Goal: Information Seeking & Learning: Learn about a topic

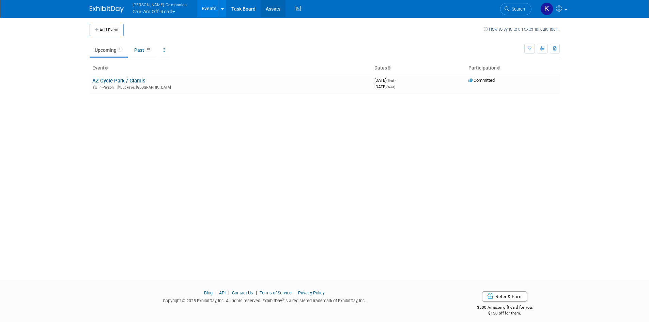
click at [263, 12] on link "Assets" at bounding box center [272, 8] width 25 height 17
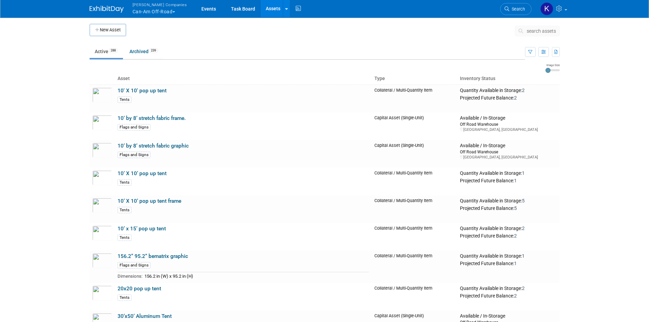
click at [538, 32] on span "search assets" at bounding box center [540, 30] width 29 height 5
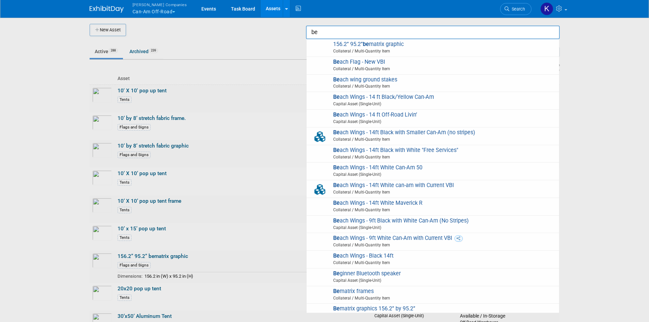
type input "b"
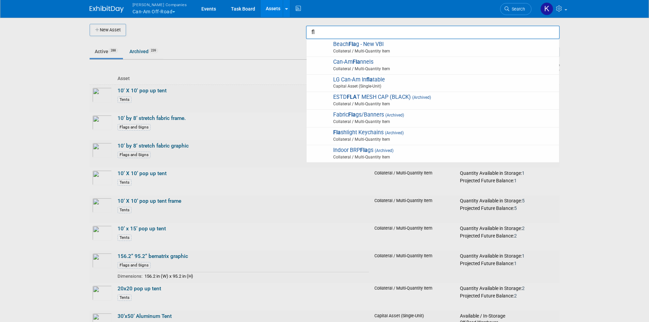
type input "f"
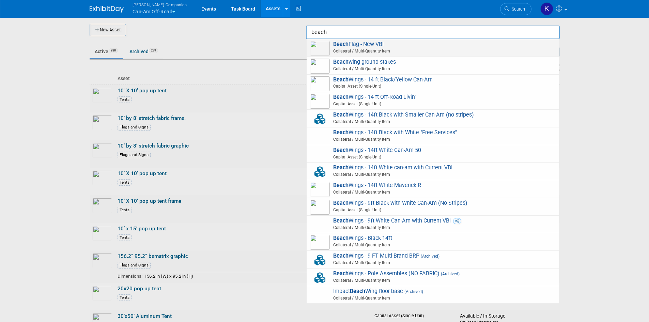
click at [355, 46] on span "Beach Flag - New VBI Collateral / Multi-Quantity Item" at bounding box center [432, 48] width 245 height 14
type input "Beach Flag - New VBI"
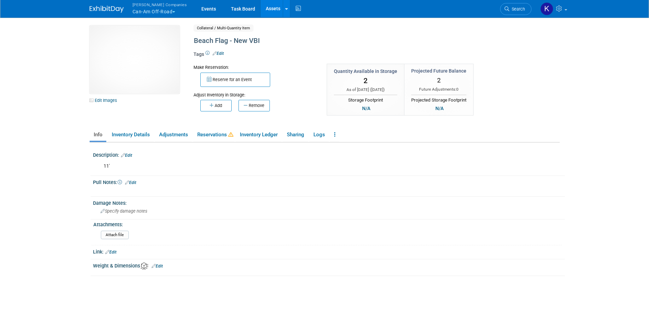
click at [264, 11] on link "Assets" at bounding box center [272, 8] width 25 height 17
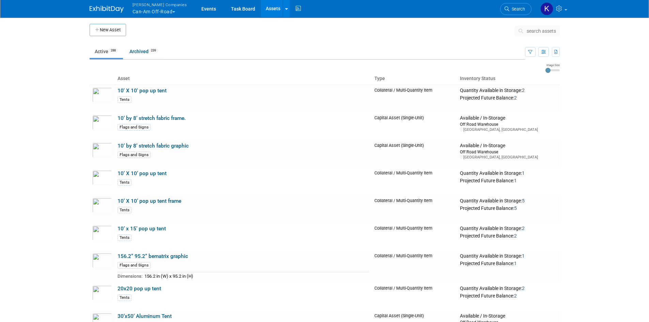
click at [536, 31] on span "search assets" at bounding box center [540, 30] width 29 height 5
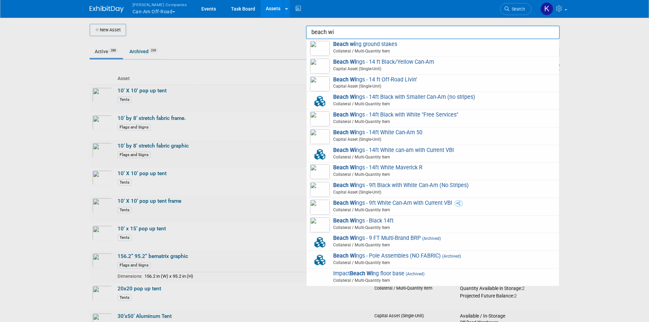
click at [376, 33] on input "beach wi" at bounding box center [433, 33] width 254 height 14
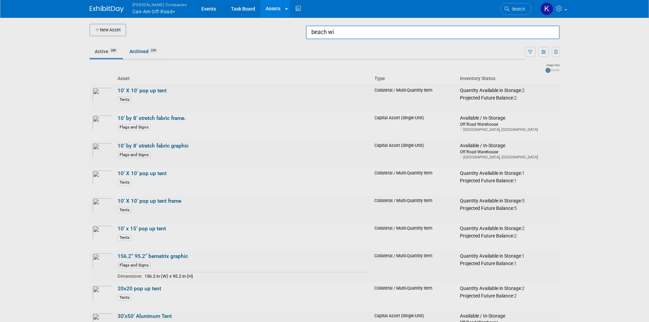
click at [376, 33] on input "beach wi" at bounding box center [433, 33] width 254 height 14
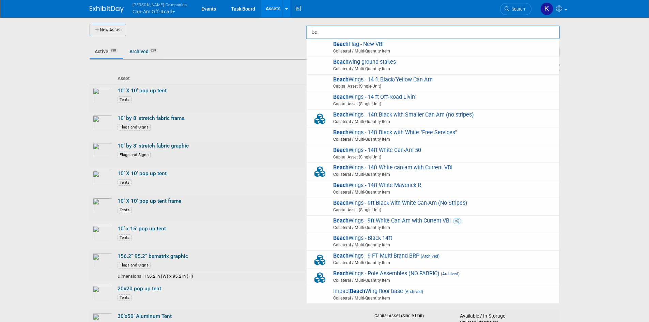
type input "b"
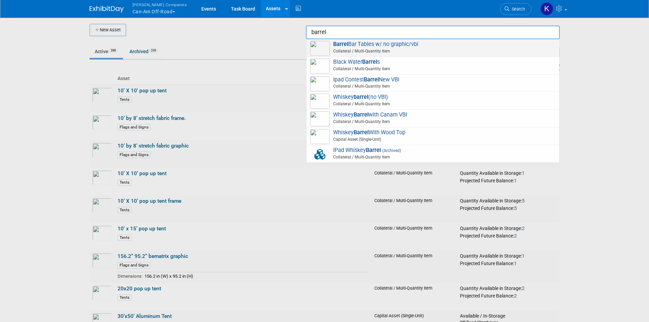
click at [383, 42] on span "Barrel Bar Tables w/ no graphic/vbi Collateral / Multi-Quantity Item" at bounding box center [432, 48] width 245 height 14
type input "Barrel Bar Tables w/ no graphic/vbi"
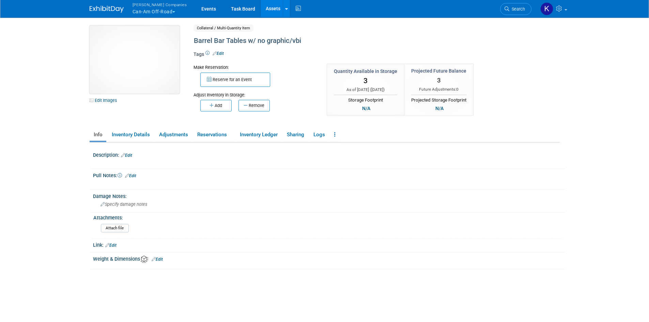
click at [129, 47] on img at bounding box center [135, 60] width 90 height 68
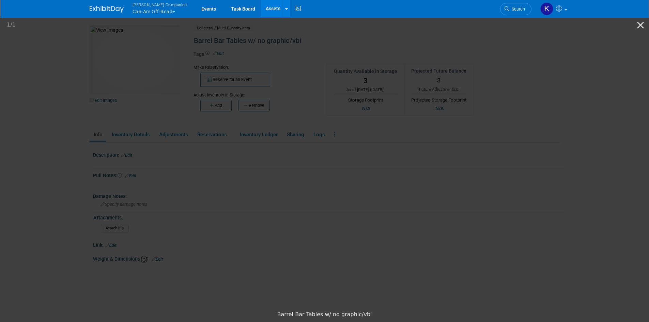
drag, startPoint x: 555, startPoint y: 111, endPoint x: 534, endPoint y: 77, distance: 39.8
click at [554, 109] on picture at bounding box center [324, 161] width 649 height 291
click at [37, 34] on picture at bounding box center [324, 161] width 649 height 291
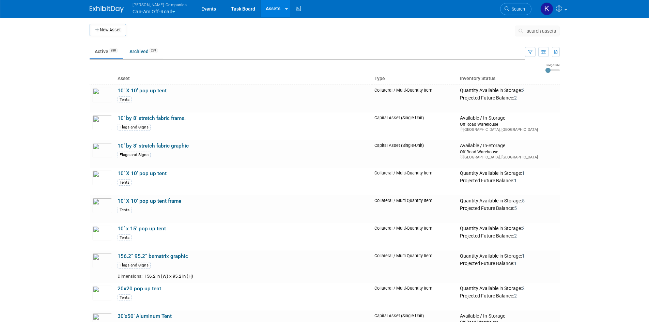
click at [531, 36] on button "search assets" at bounding box center [536, 31] width 45 height 11
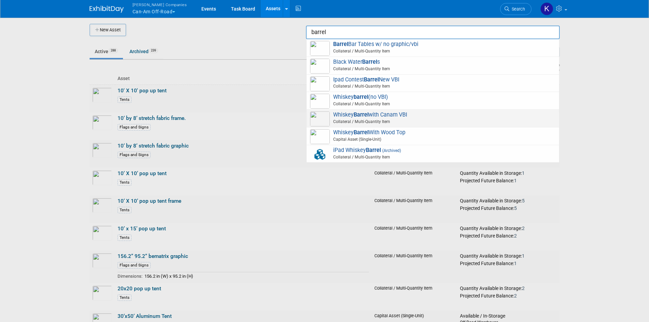
click at [397, 118] on span "Whiskey Barrel with Canam VBI Collateral / Multi-Quantity Item" at bounding box center [432, 118] width 245 height 14
type input "Whiskey Barrel with Canam VBI"
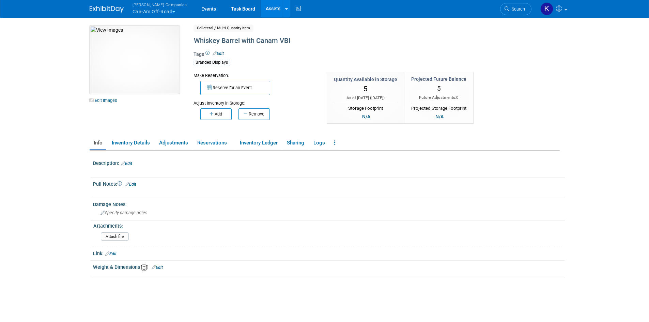
click at [141, 61] on img at bounding box center [135, 60] width 90 height 68
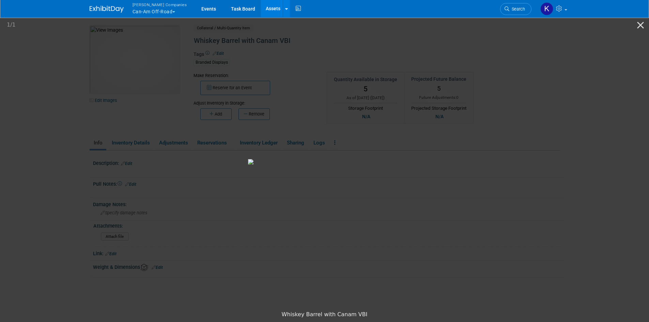
click at [573, 186] on picture at bounding box center [324, 161] width 649 height 291
click at [264, 12] on link "Assets" at bounding box center [272, 8] width 25 height 17
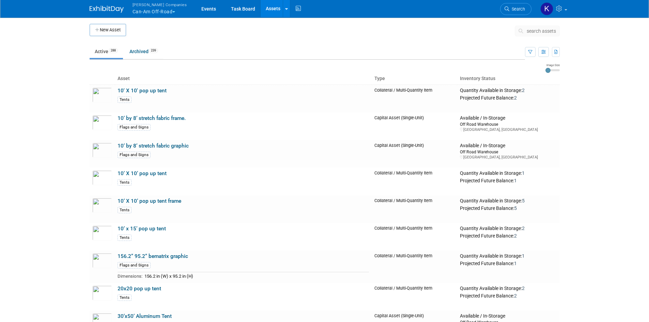
click at [534, 28] on button "search assets" at bounding box center [536, 31] width 45 height 11
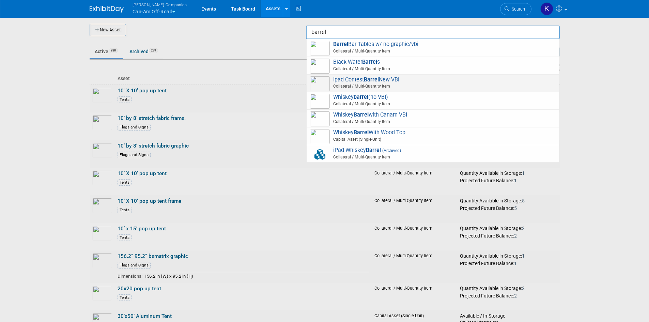
click at [392, 84] on span "Collateral / Multi-Quantity Item" at bounding box center [433, 86] width 243 height 6
type input "Ipad Contest Barrel New VBI"
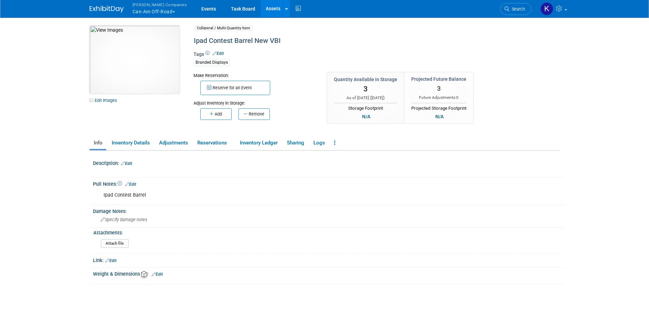
click at [149, 66] on img at bounding box center [135, 60] width 90 height 68
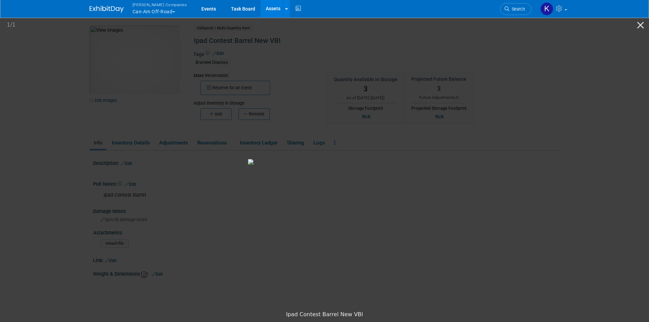
click at [401, 164] on img at bounding box center [324, 161] width 153 height 5
click at [509, 171] on picture at bounding box center [324, 161] width 649 height 291
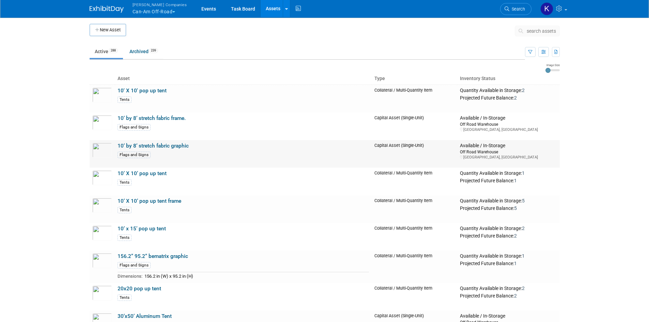
click at [173, 147] on link "10’ by 8’ stretch fabric graphic" at bounding box center [152, 146] width 71 height 6
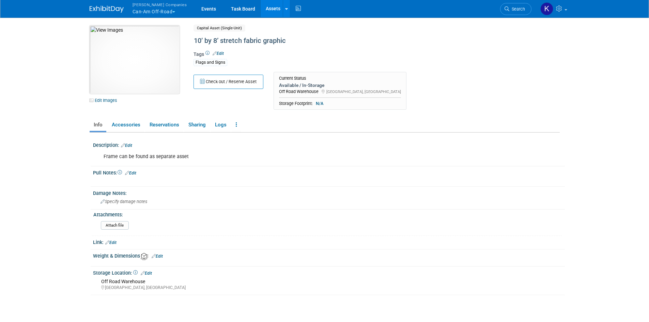
click at [167, 70] on img at bounding box center [135, 60] width 90 height 68
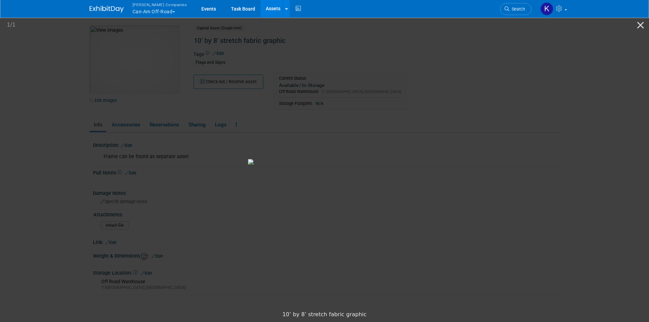
drag, startPoint x: 570, startPoint y: 188, endPoint x: 542, endPoint y: 162, distance: 37.6
click at [570, 188] on picture at bounding box center [324, 161] width 649 height 291
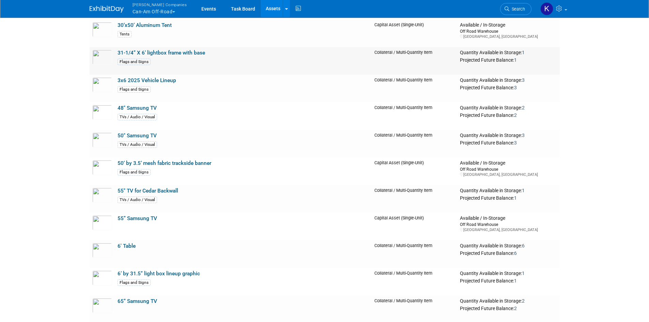
scroll to position [306, 0]
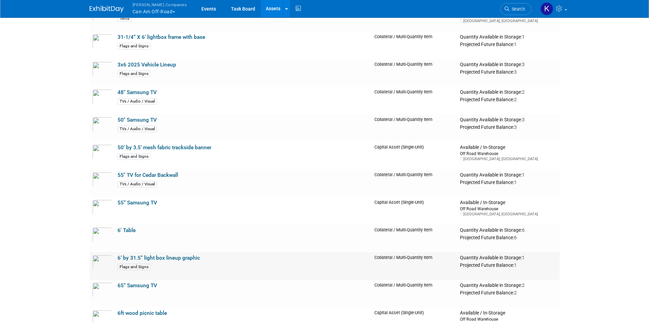
click at [195, 260] on link "6’ by 31.5” light box lineup graphic" at bounding box center [158, 258] width 82 height 6
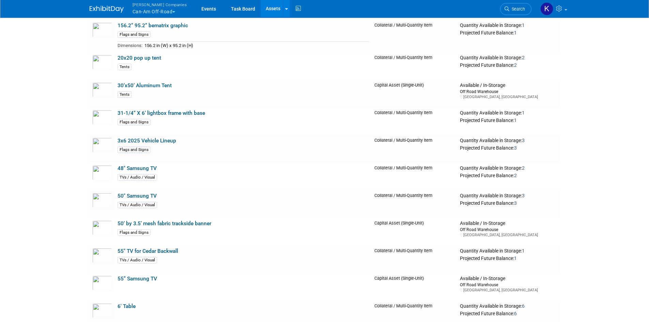
scroll to position [204, 0]
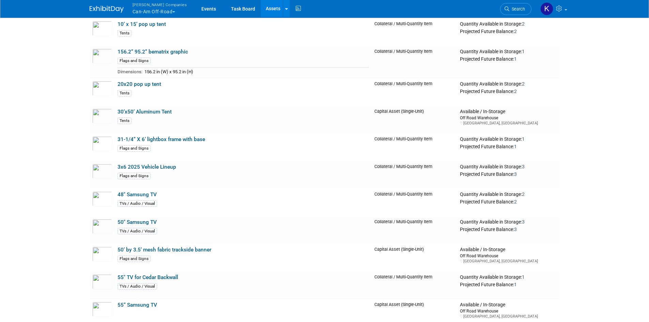
click at [177, 140] on link "31-1/4” X 6’ lightbox frame with base" at bounding box center [161, 139] width 88 height 6
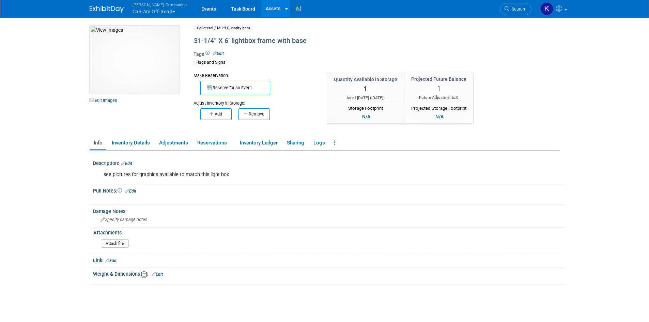
click at [157, 78] on img at bounding box center [135, 60] width 90 height 68
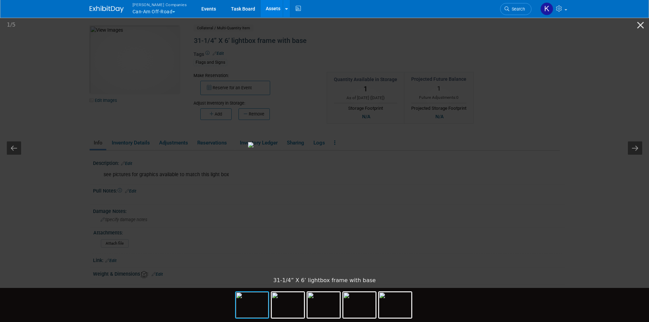
click at [401, 147] on img at bounding box center [324, 144] width 153 height 5
drag, startPoint x: 379, startPoint y: 277, endPoint x: 384, endPoint y: 299, distance: 22.1
click at [384, 299] on div "31-1/4” X 6’ lightbox frame with base" at bounding box center [324, 297] width 649 height 49
click at [401, 147] on img at bounding box center [324, 144] width 153 height 5
click at [572, 217] on picture at bounding box center [324, 144] width 649 height 257
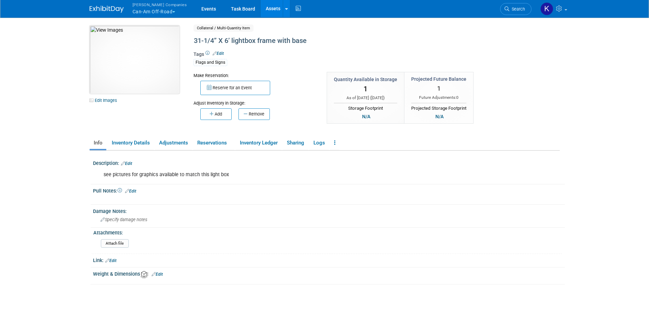
click at [150, 65] on img at bounding box center [135, 60] width 90 height 68
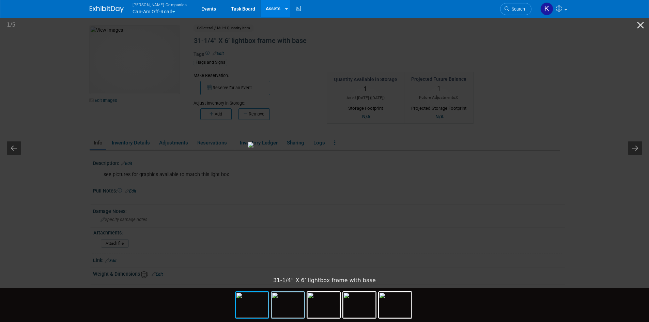
click at [295, 299] on img at bounding box center [287, 305] width 33 height 26
click at [324, 312] on img at bounding box center [323, 305] width 33 height 26
click at [361, 307] on img at bounding box center [359, 305] width 33 height 26
click at [256, 309] on img at bounding box center [252, 305] width 33 height 26
click at [528, 161] on picture at bounding box center [324, 144] width 649 height 257
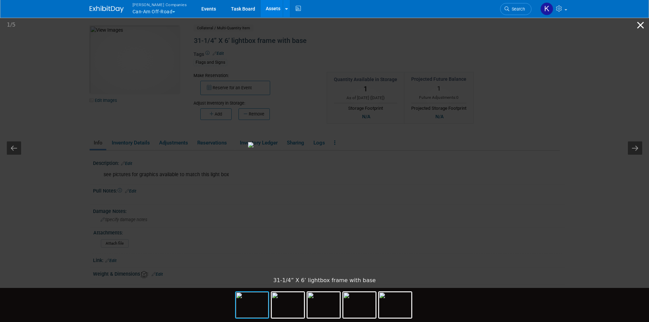
click at [636, 27] on button "Close gallery" at bounding box center [640, 25] width 17 height 16
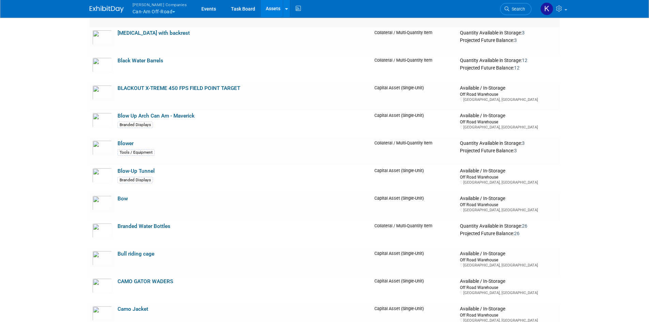
scroll to position [1498, 0]
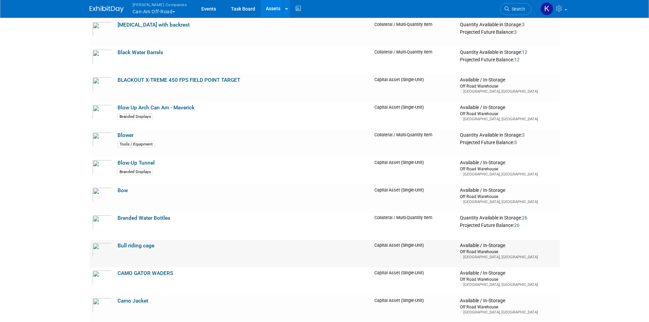
click at [150, 247] on link "Bull riding cage" at bounding box center [135, 245] width 37 height 6
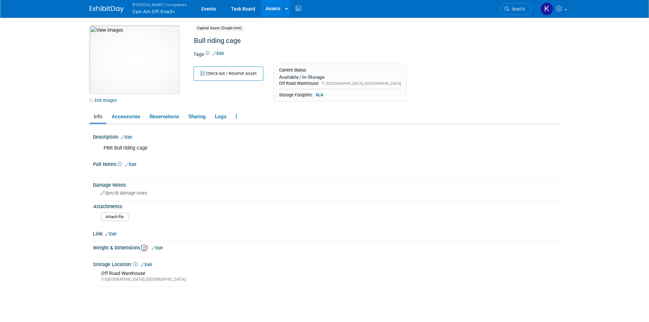
click at [141, 64] on img at bounding box center [135, 60] width 90 height 68
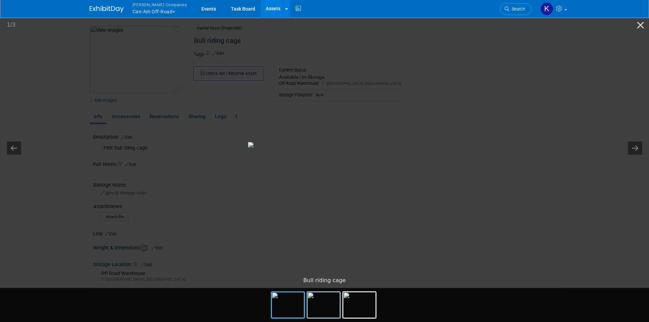
click at [329, 297] on img at bounding box center [323, 305] width 33 height 26
click at [368, 305] on img at bounding box center [359, 305] width 33 height 26
click at [292, 307] on img at bounding box center [287, 305] width 33 height 26
click at [143, 118] on picture at bounding box center [324, 144] width 649 height 257
click at [637, 26] on button "Close gallery" at bounding box center [640, 25] width 17 height 16
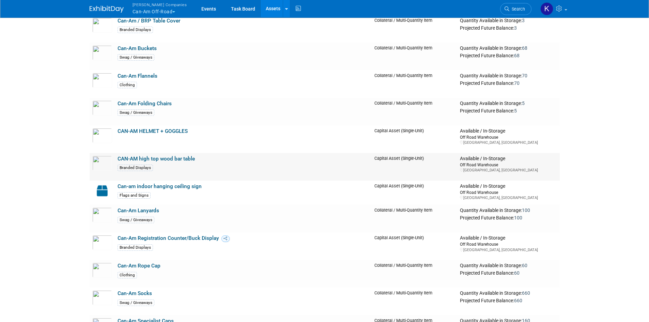
scroll to position [1873, 0]
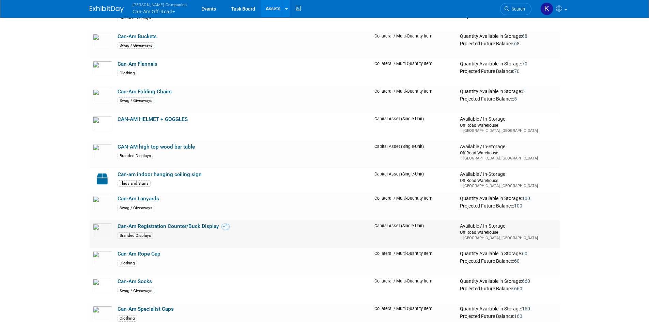
click at [187, 228] on link "Can-Am Registration Counter/Buck Display" at bounding box center [167, 226] width 101 height 6
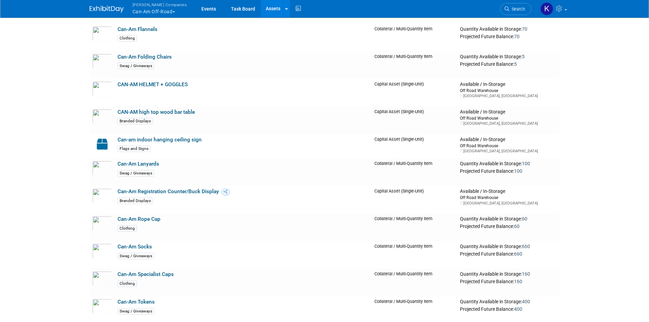
scroll to position [1873, 0]
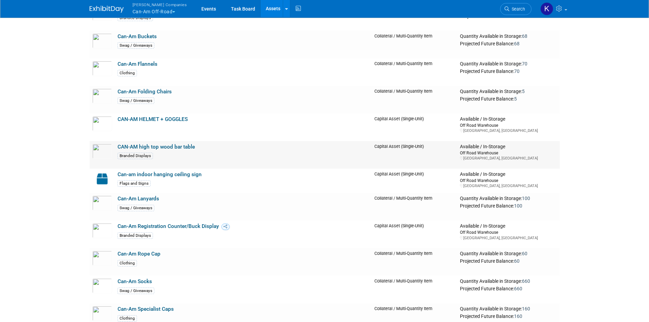
click at [190, 145] on link "CAN-AM high top wood bar table" at bounding box center [155, 147] width 77 height 6
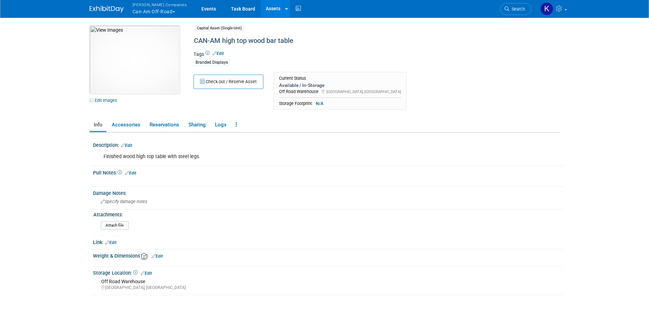
click at [120, 54] on img at bounding box center [135, 60] width 90 height 68
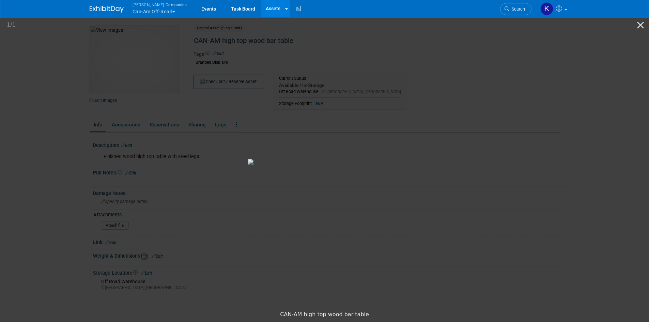
click at [83, 143] on picture at bounding box center [324, 161] width 649 height 291
click at [636, 27] on button "Close gallery" at bounding box center [640, 25] width 17 height 16
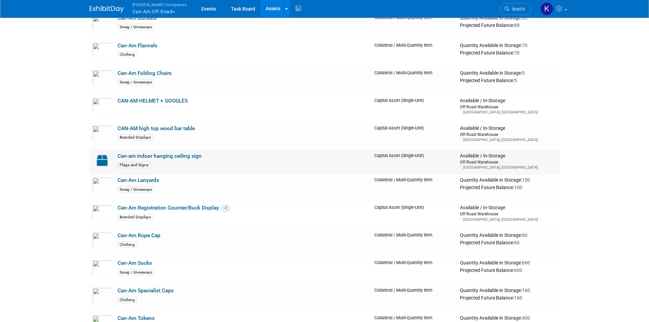
scroll to position [1907, 0]
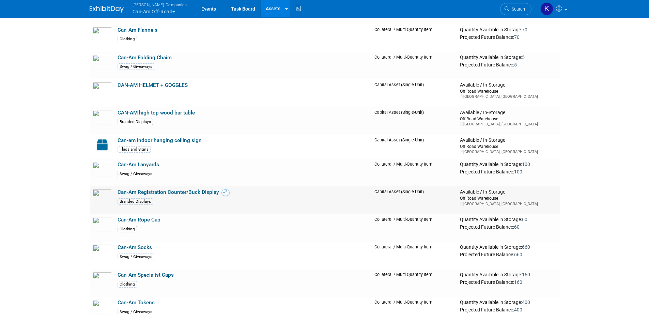
click at [184, 194] on link "Can-Am Registration Counter/Buck Display" at bounding box center [167, 192] width 101 height 6
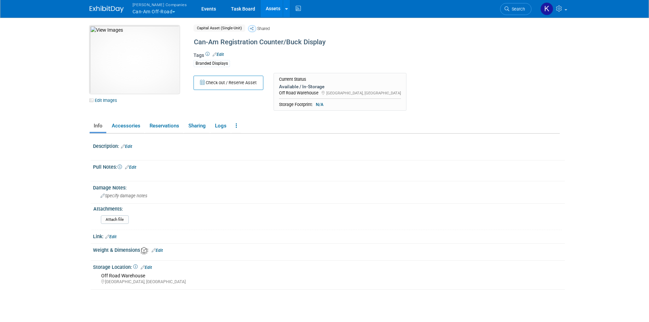
click at [127, 60] on img at bounding box center [135, 60] width 90 height 68
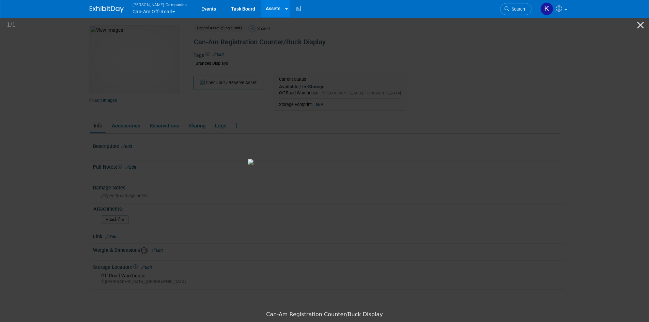
click at [601, 210] on picture at bounding box center [324, 161] width 649 height 291
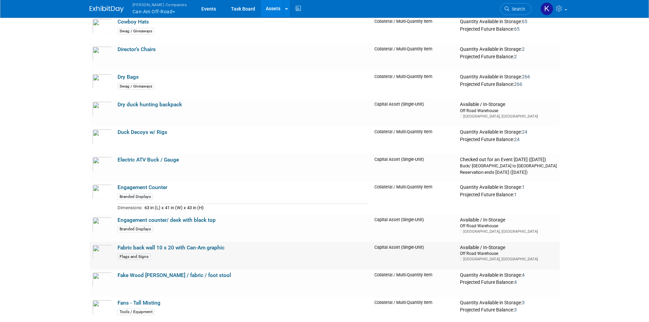
scroll to position [2622, 0]
click at [201, 220] on link "Engagement counter/ desk with black top" at bounding box center [166, 220] width 98 height 6
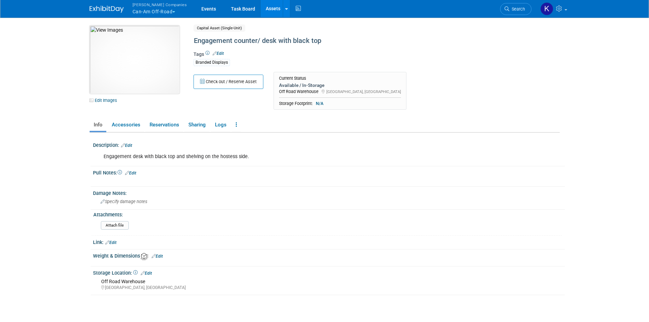
click at [155, 79] on img at bounding box center [135, 60] width 90 height 68
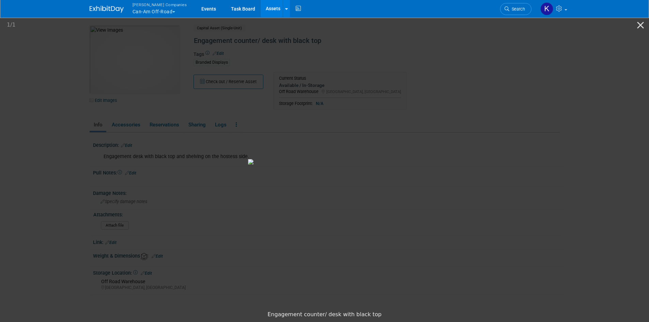
click at [544, 211] on picture at bounding box center [324, 161] width 649 height 291
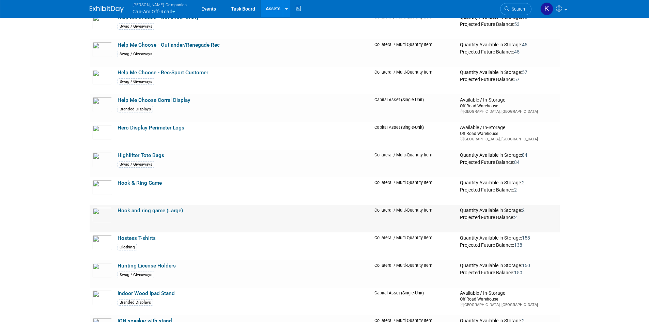
scroll to position [3643, 0]
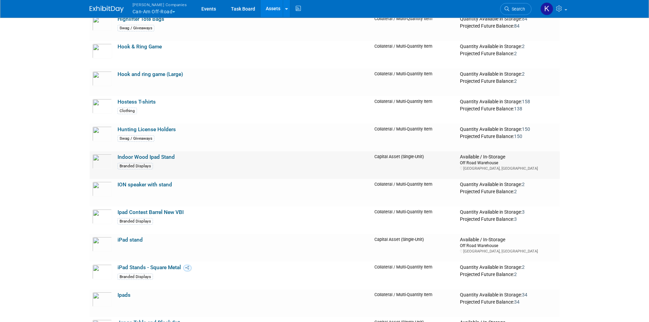
click at [164, 159] on link "Indoor Wood Ipad Stand" at bounding box center [145, 157] width 57 height 6
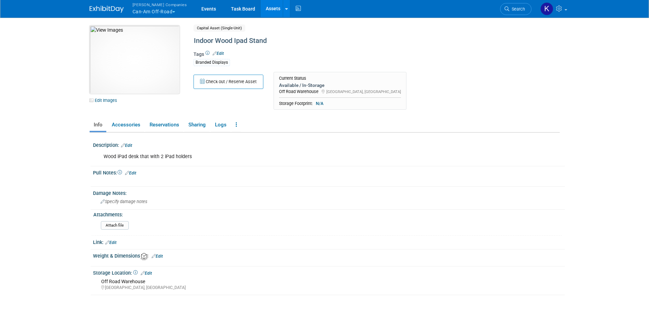
click at [136, 59] on img at bounding box center [135, 60] width 90 height 68
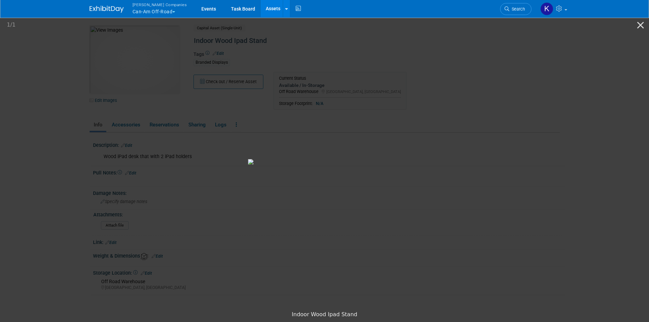
click at [497, 132] on picture at bounding box center [324, 161] width 649 height 291
click at [44, 82] on picture at bounding box center [324, 161] width 649 height 291
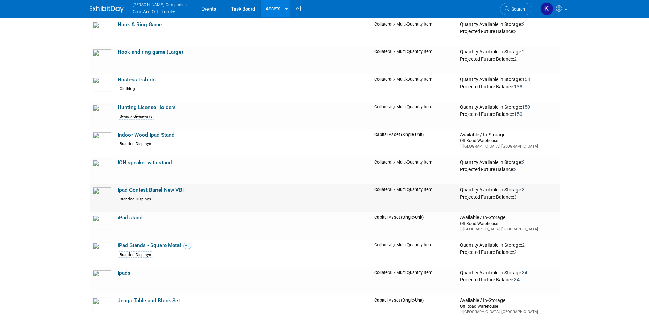
scroll to position [3677, 0]
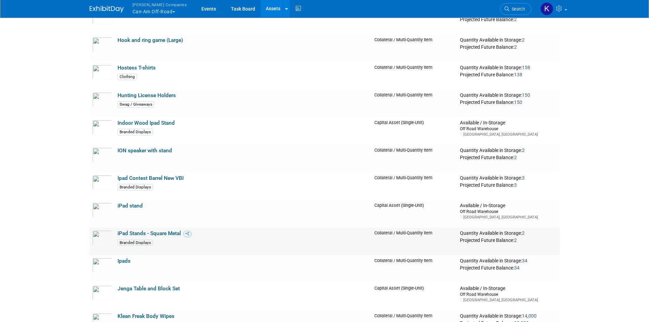
click at [176, 235] on link "iPad Stands - Square Metal" at bounding box center [148, 233] width 63 height 6
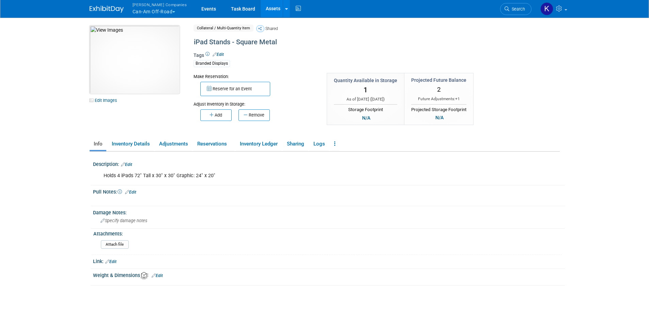
click at [148, 65] on img at bounding box center [135, 60] width 90 height 68
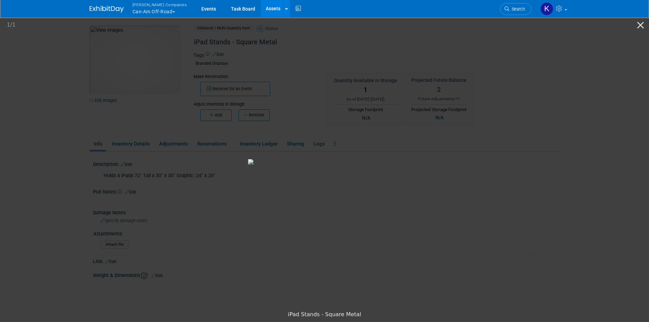
click at [498, 183] on picture at bounding box center [324, 161] width 649 height 291
click at [641, 22] on button "Close gallery" at bounding box center [640, 25] width 17 height 16
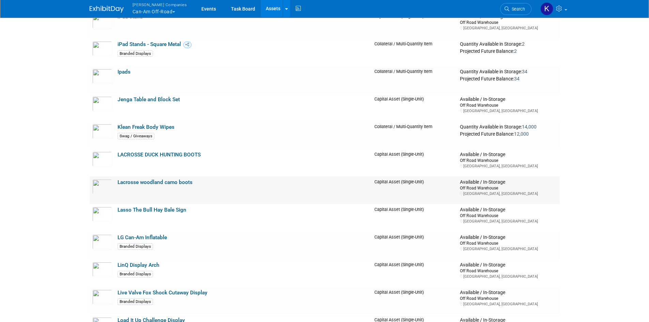
scroll to position [3882, 0]
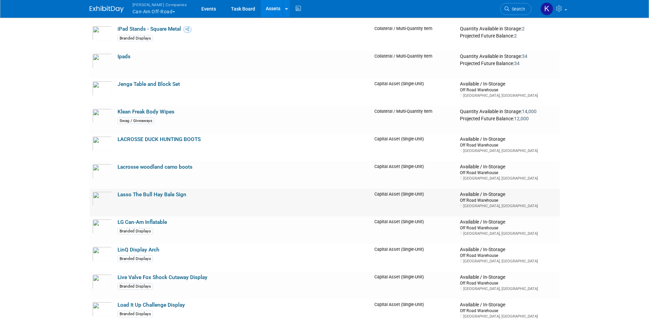
click at [182, 196] on link "Lasso The Bull Hay Bale Sign" at bounding box center [151, 194] width 69 height 6
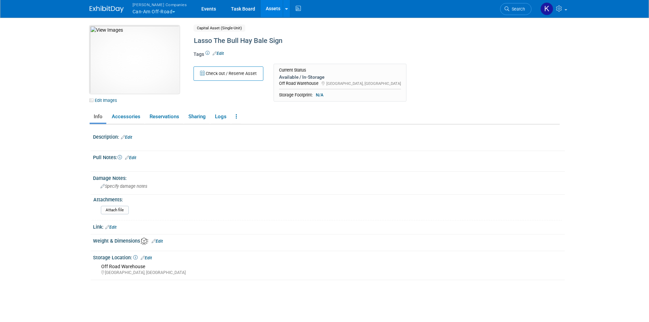
click at [141, 64] on img at bounding box center [135, 60] width 90 height 68
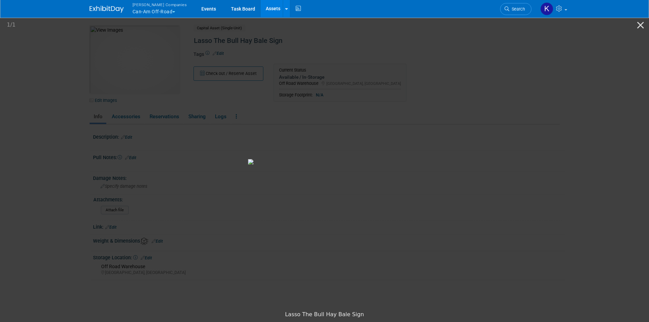
click at [565, 169] on picture at bounding box center [324, 161] width 649 height 291
click at [36, 33] on div "1 / 1" at bounding box center [324, 25] width 649 height 16
click at [639, 24] on button "Close gallery" at bounding box center [640, 25] width 17 height 16
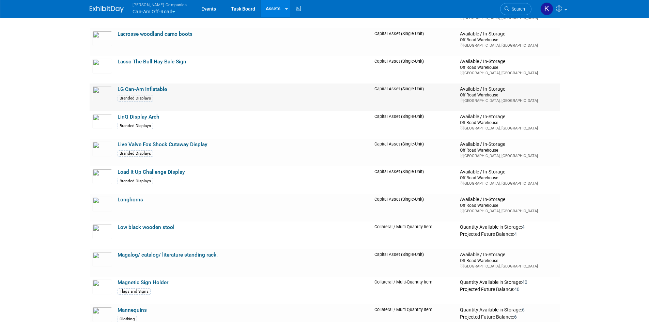
scroll to position [4018, 0]
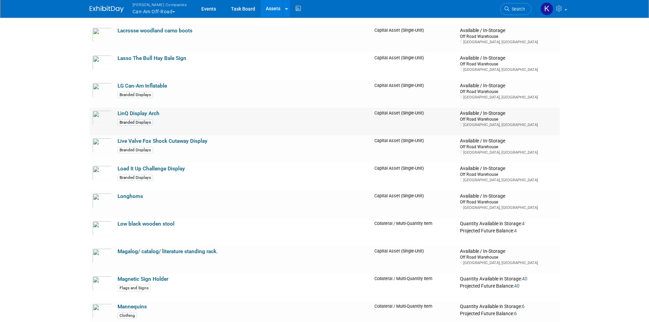
click at [154, 114] on link "LinQ Display Arch" at bounding box center [138, 113] width 42 height 6
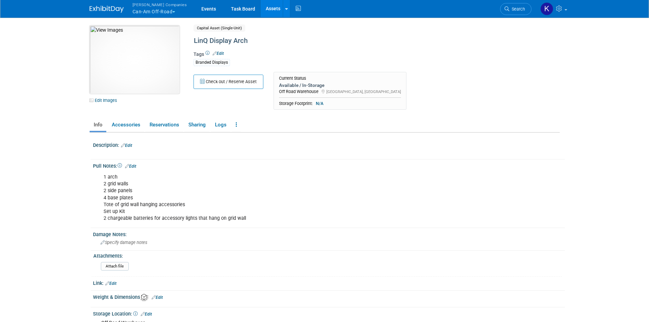
click at [156, 77] on img at bounding box center [135, 60] width 90 height 68
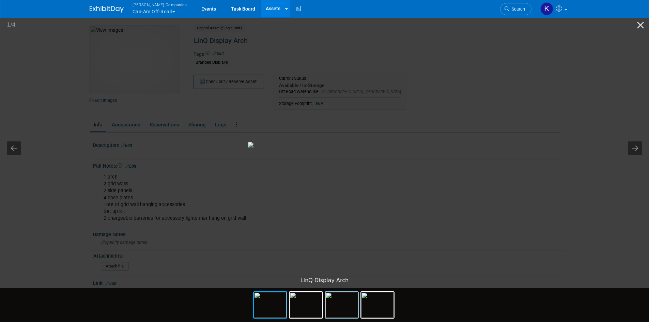
click at [345, 304] on img at bounding box center [341, 305] width 33 height 26
drag, startPoint x: 638, startPoint y: 24, endPoint x: 619, endPoint y: 23, distance: 18.7
click at [638, 24] on button "Close gallery" at bounding box center [640, 25] width 17 height 16
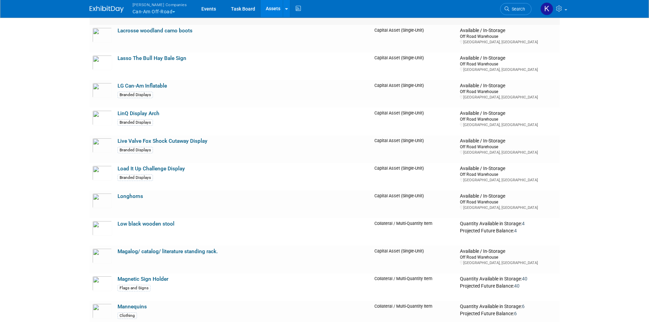
scroll to position [4018, 0]
click at [519, 12] on link "Search" at bounding box center [515, 9] width 31 height 12
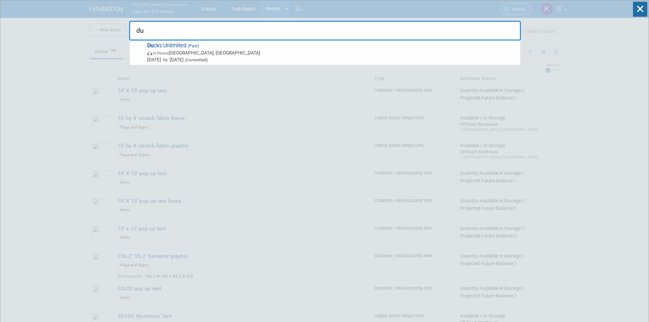
type input "d"
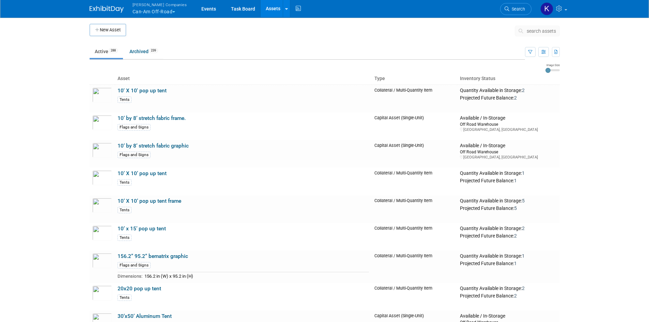
click at [552, 32] on span "search assets" at bounding box center [540, 30] width 29 height 5
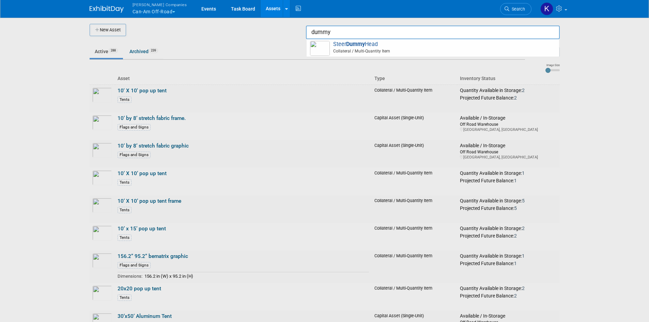
click at [409, 46] on span "Steer Dummy Head Collateral / Multi-Quantity Item" at bounding box center [432, 48] width 245 height 14
type input "Steer Dummy Head"
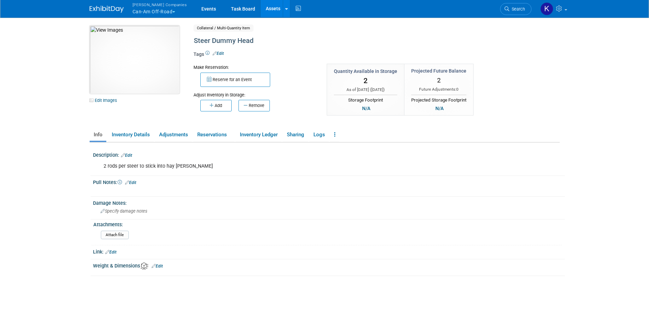
click at [151, 64] on img at bounding box center [135, 60] width 90 height 68
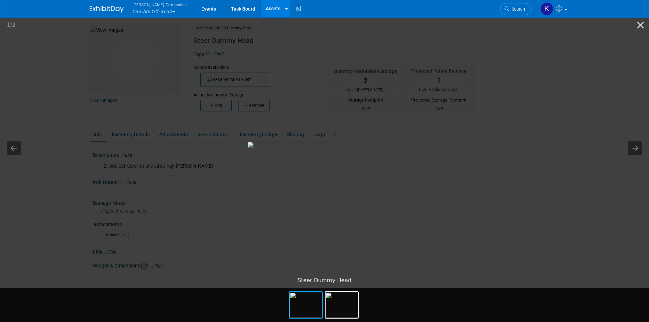
drag, startPoint x: 533, startPoint y: 95, endPoint x: 545, endPoint y: 87, distance: 14.5
click at [533, 95] on picture at bounding box center [324, 144] width 649 height 257
drag, startPoint x: 635, startPoint y: 27, endPoint x: 332, endPoint y: 67, distance: 305.6
click at [635, 27] on button "Close gallery" at bounding box center [640, 25] width 17 height 16
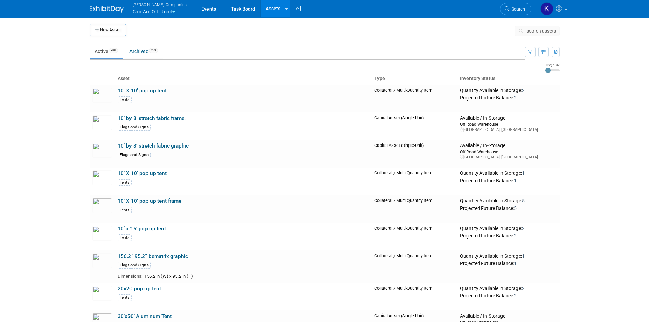
click at [536, 31] on span "search assets" at bounding box center [540, 30] width 29 height 5
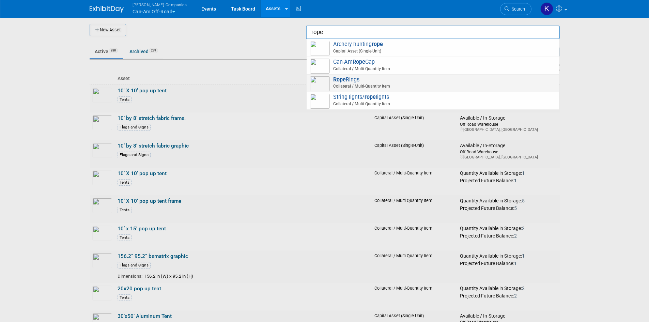
click at [377, 80] on span "Rope Rings Collateral / Multi-Quantity Item" at bounding box center [432, 83] width 245 height 14
type input "Rope Rings"
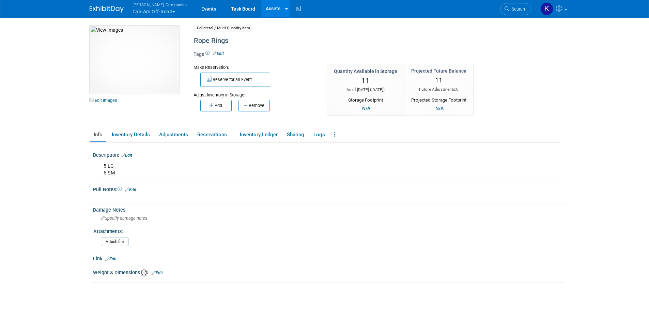
click at [130, 72] on img at bounding box center [135, 60] width 90 height 68
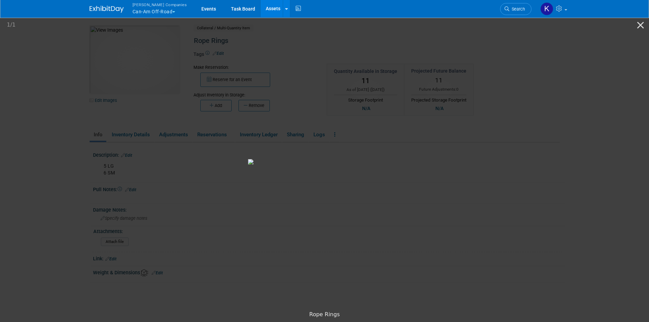
click at [558, 168] on picture at bounding box center [324, 161] width 649 height 291
click at [641, 22] on button "Close gallery" at bounding box center [640, 25] width 17 height 16
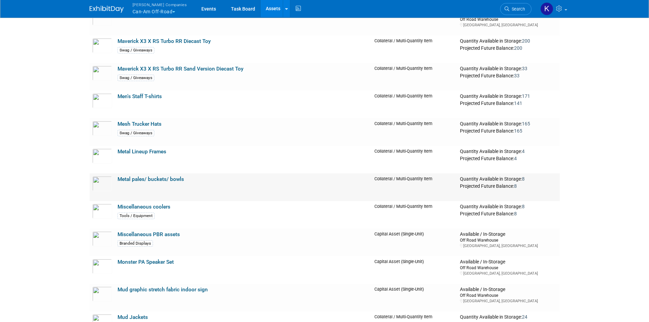
scroll to position [4426, 0]
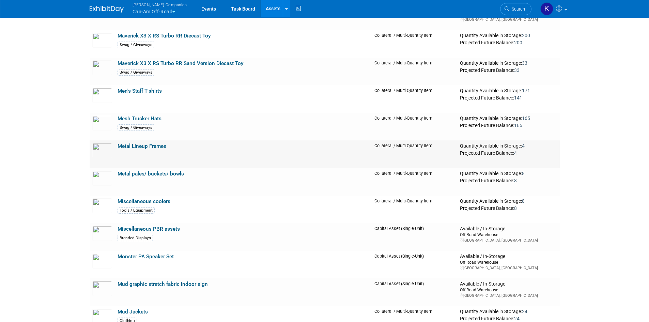
click at [139, 148] on link "Metal Lineup Frames" at bounding box center [141, 146] width 49 height 6
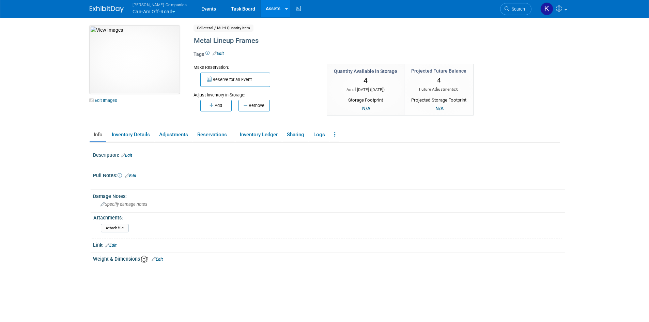
click at [145, 75] on img at bounding box center [135, 60] width 90 height 68
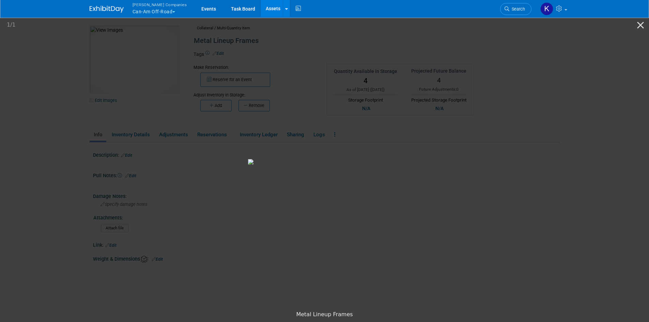
click at [401, 164] on img at bounding box center [324, 161] width 153 height 5
click at [638, 25] on button "Close gallery" at bounding box center [640, 25] width 17 height 16
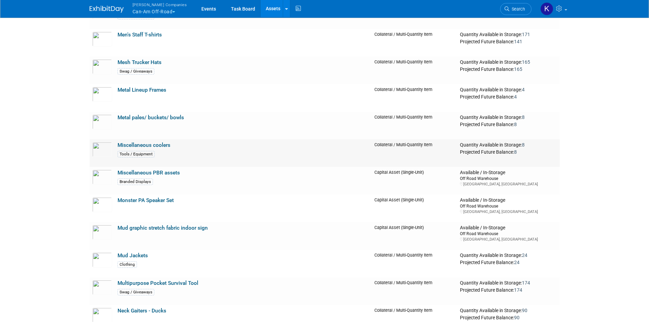
scroll to position [4495, 0]
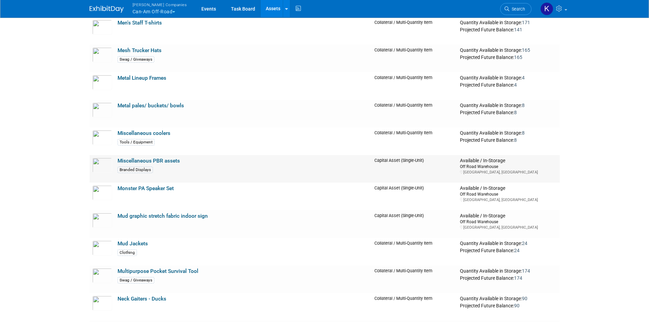
click at [162, 159] on link "Miscellaneous PBR assets" at bounding box center [148, 161] width 62 height 6
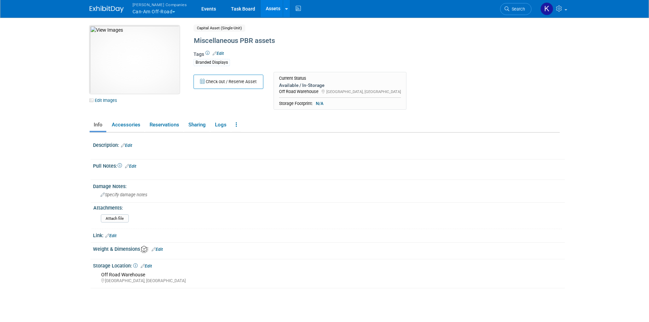
click at [132, 80] on img at bounding box center [135, 60] width 90 height 68
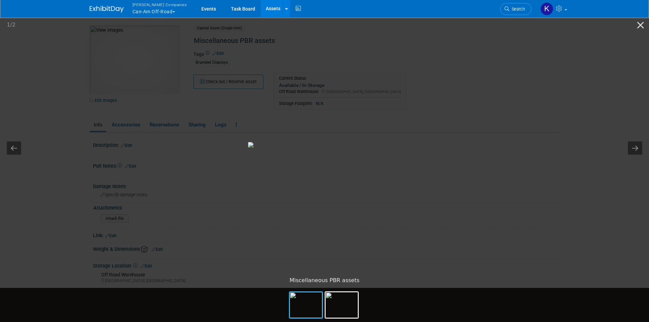
click at [67, 88] on picture at bounding box center [324, 144] width 649 height 257
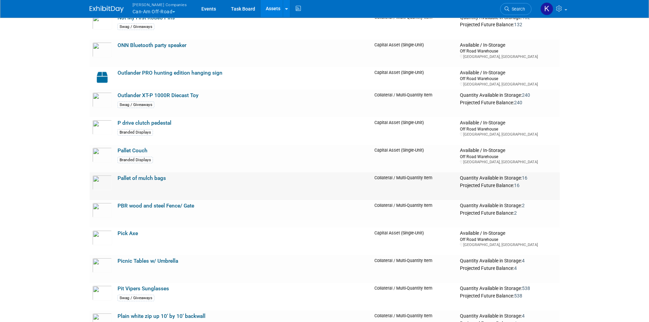
scroll to position [4869, 0]
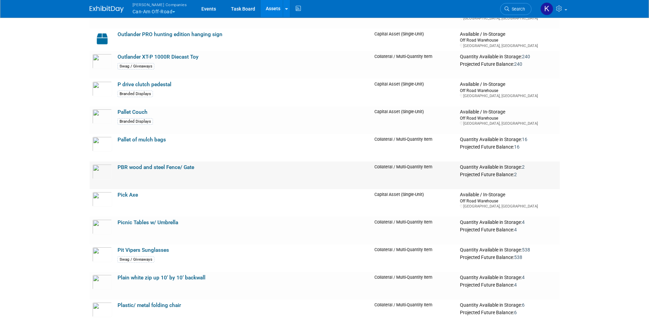
click at [189, 170] on link "PBR wood and steel Fence/ Gate" at bounding box center [155, 167] width 77 height 6
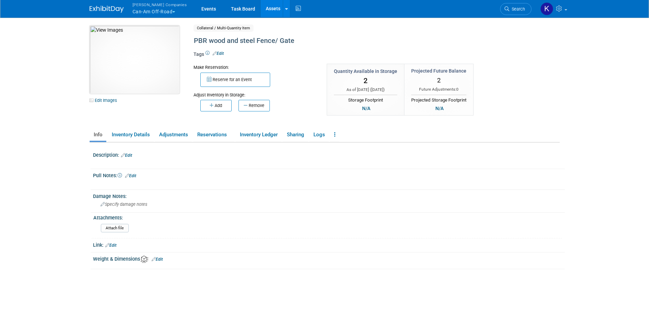
click at [155, 55] on img at bounding box center [135, 60] width 90 height 68
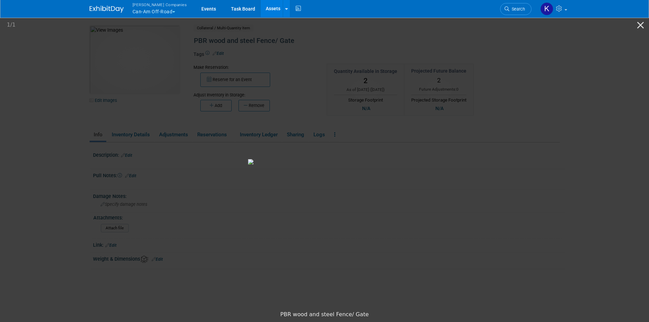
click at [94, 111] on picture at bounding box center [324, 161] width 649 height 291
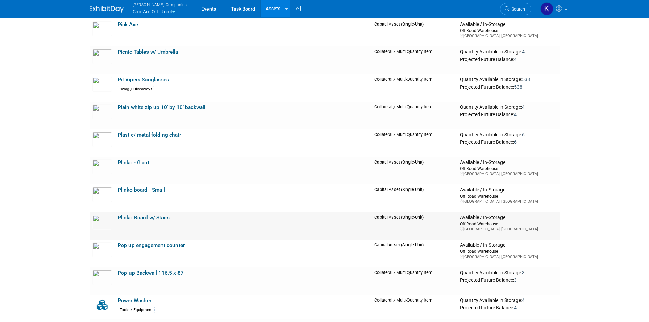
scroll to position [5073, 0]
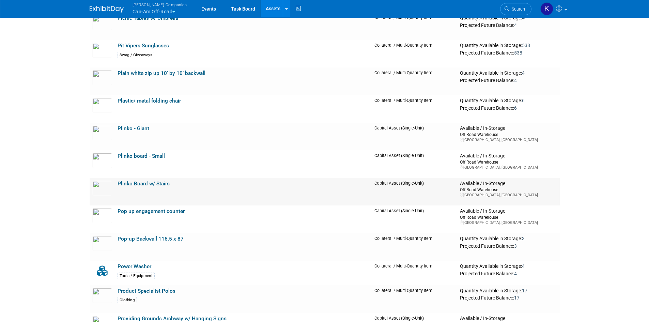
click at [157, 185] on link "Plinko Board w/ Stairs" at bounding box center [143, 183] width 52 height 6
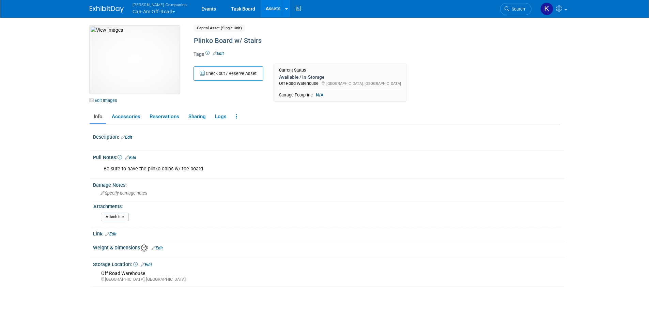
click at [153, 74] on img at bounding box center [135, 60] width 90 height 68
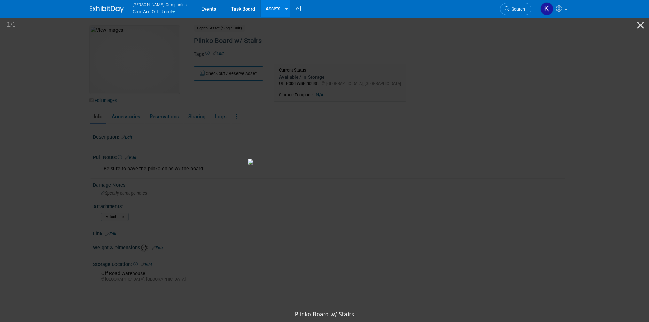
drag, startPoint x: 528, startPoint y: 176, endPoint x: 550, endPoint y: 146, distance: 37.4
click at [528, 175] on picture at bounding box center [324, 161] width 649 height 291
click at [637, 27] on button "Close gallery" at bounding box center [640, 25] width 17 height 16
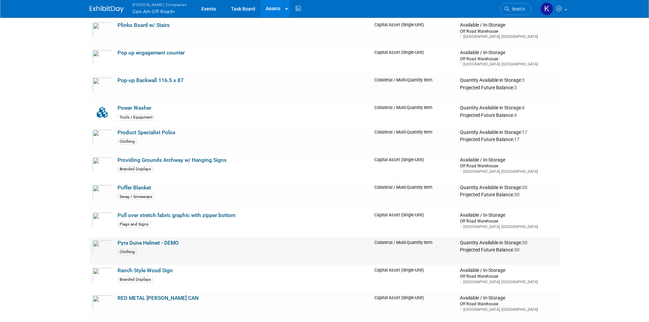
scroll to position [5244, 0]
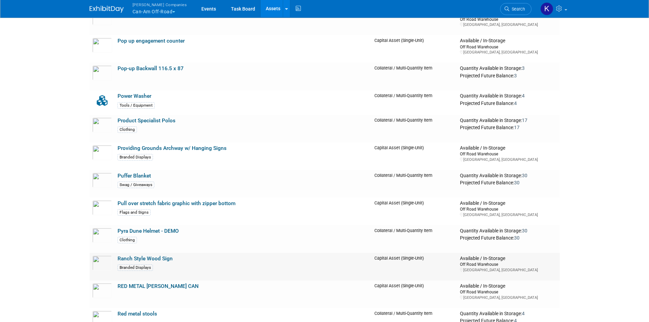
click at [169, 259] on link "Ranch Style Wood Sign" at bounding box center [144, 258] width 55 height 6
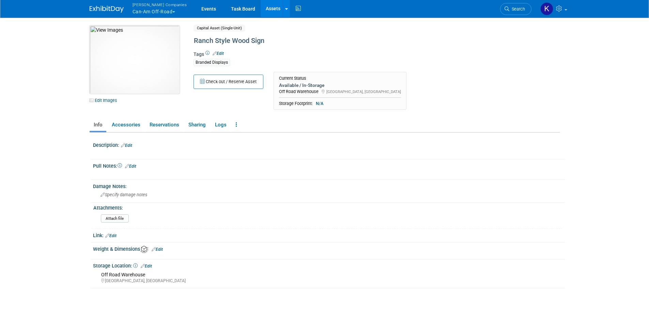
click at [143, 69] on img at bounding box center [135, 60] width 90 height 68
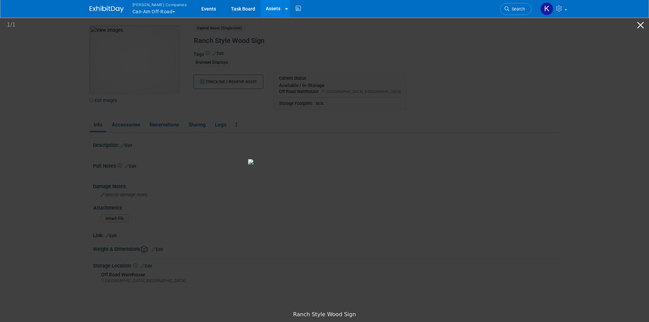
click at [529, 191] on picture at bounding box center [324, 161] width 649 height 291
click at [636, 26] on button "Close gallery" at bounding box center [640, 25] width 17 height 16
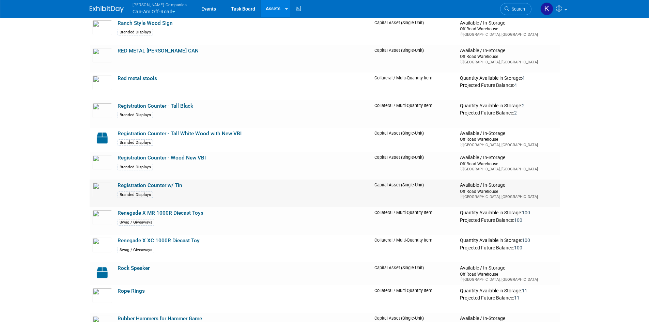
scroll to position [5482, 0]
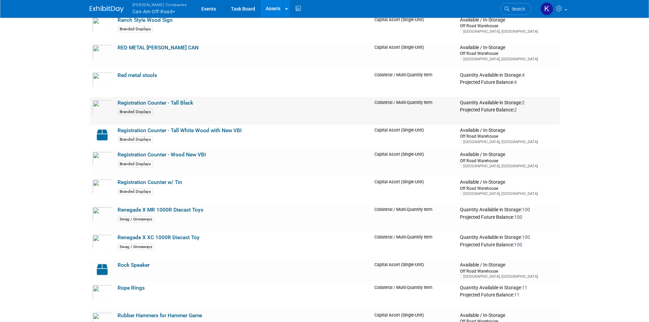
click at [188, 106] on link "Registration Counter - Tall Black" at bounding box center [155, 103] width 76 height 6
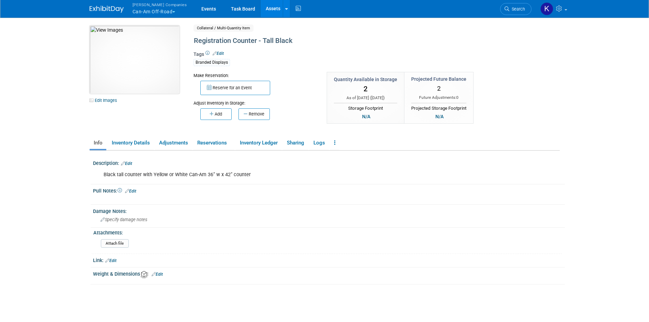
click at [156, 63] on img at bounding box center [135, 60] width 90 height 68
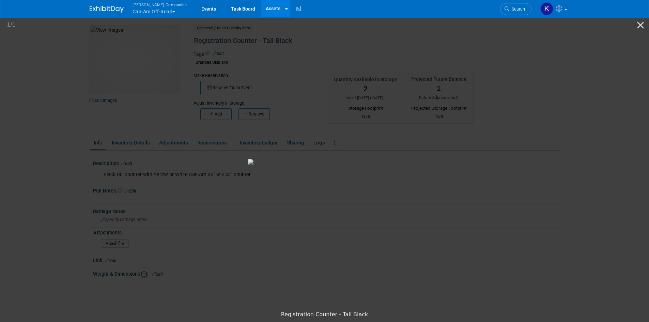
drag, startPoint x: 494, startPoint y: 207, endPoint x: 437, endPoint y: 194, distance: 58.6
click at [494, 207] on picture at bounding box center [324, 161] width 649 height 291
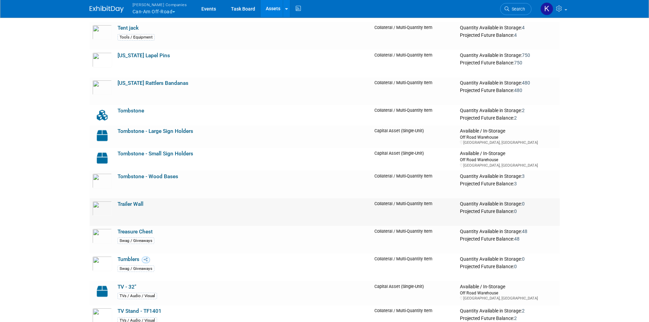
scroll to position [6674, 0]
